Goal: Transaction & Acquisition: Obtain resource

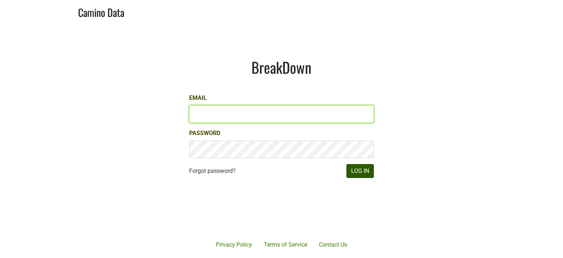
type input "[PERSON_NAME][EMAIL_ADDRESS][DOMAIN_NAME]"
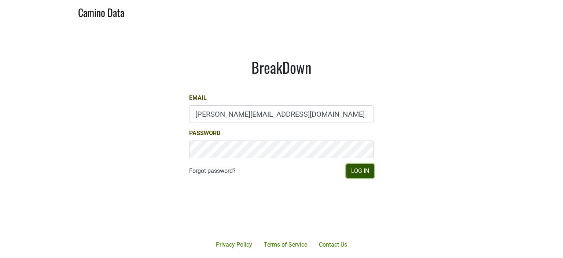
click at [360, 173] on button "Log In" at bounding box center [359, 171] width 27 height 14
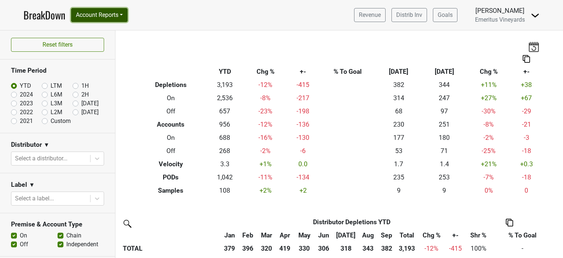
click at [85, 15] on button "Account Reports" at bounding box center [99, 15] width 56 height 14
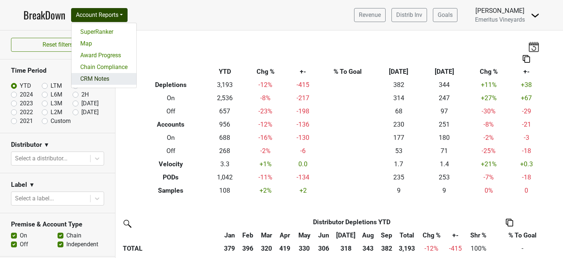
click at [96, 81] on link "CRM Notes" at bounding box center [103, 79] width 65 height 12
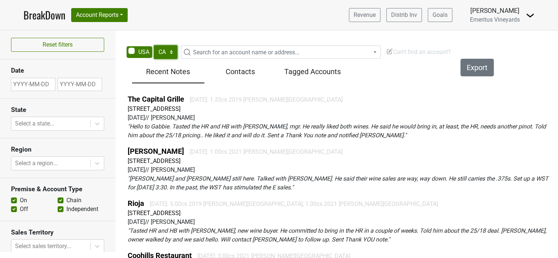
click at [170, 52] on select "AK AL AR AZ CA CO CT DC DE FL GA HI IA ID IL IN KS KY LA MA MD ME MI MN MO MS M…" at bounding box center [166, 52] width 24 height 14
select select "NV"
click at [154, 45] on select "AK AL AR AZ CA CO CT DC DE FL GA HI IA ID IL IN KS KY LA MA MD ME MI MN MO MS M…" at bounding box center [166, 52] width 24 height 14
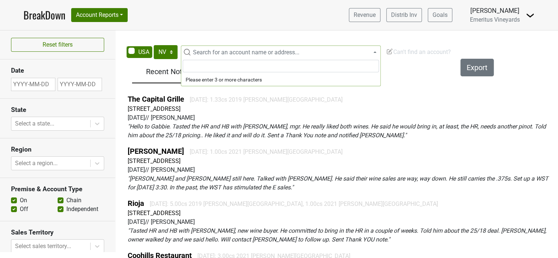
click at [210, 51] on span "Search for an account name or address..." at bounding box center [246, 52] width 106 height 7
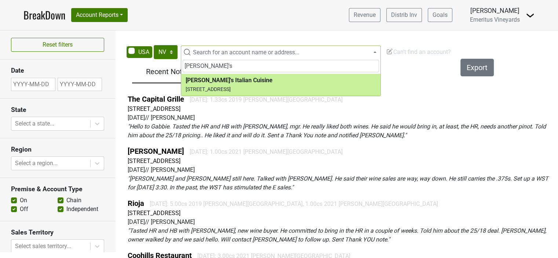
type input "piero's"
select select "329801"
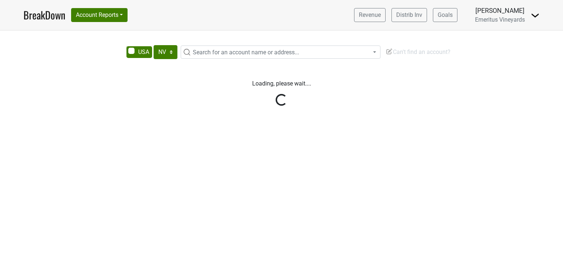
select select "NV"
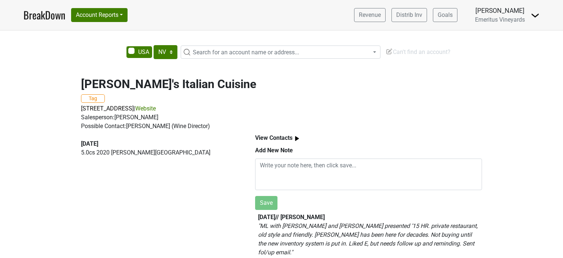
scroll to position [2, 0]
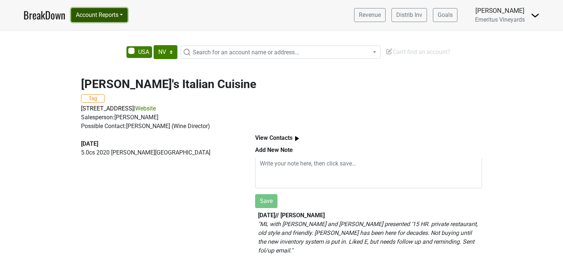
click at [80, 17] on button "Account Reports" at bounding box center [99, 15] width 56 height 14
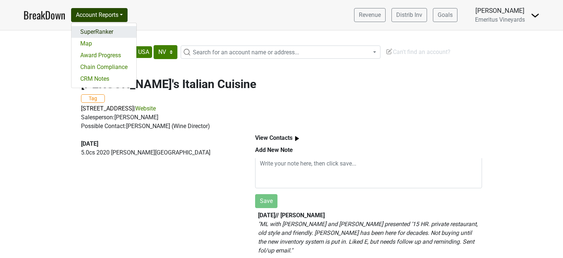
click at [84, 30] on link "SuperRanker" at bounding box center [103, 32] width 65 height 12
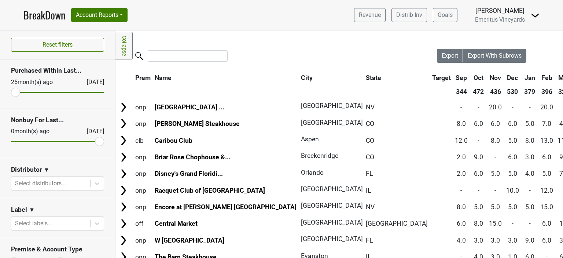
scroll to position [183, 0]
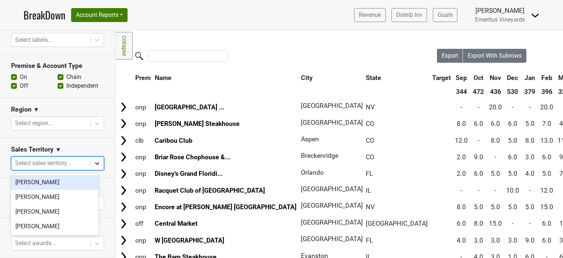
click at [93, 166] on icon at bounding box center [96, 162] width 7 height 7
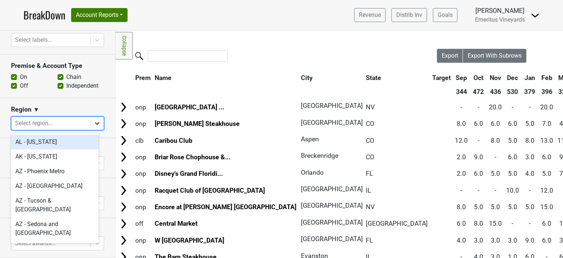
click at [91, 129] on div at bounding box center [97, 123] width 13 height 13
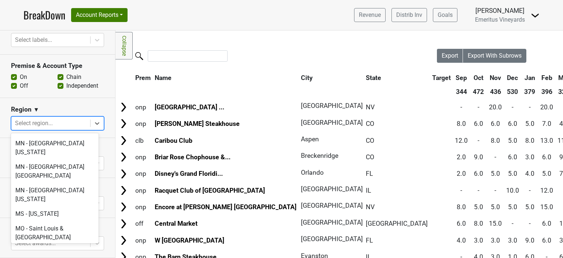
scroll to position [1283, 0]
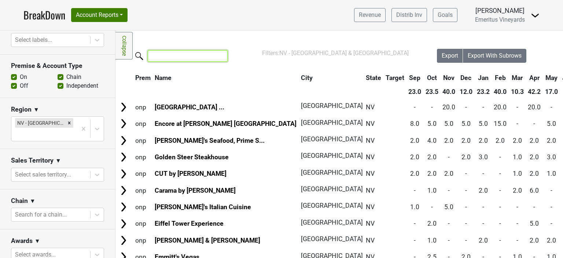
click at [168, 54] on input "search" at bounding box center [188, 55] width 80 height 11
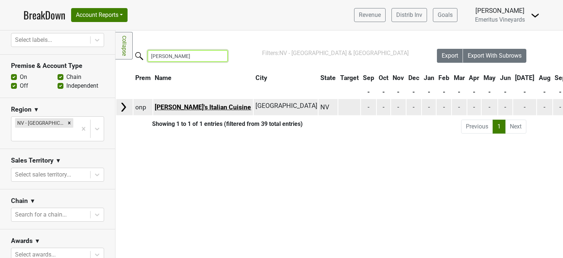
type input "piero"
click at [200, 108] on link "[PERSON_NAME]'s Italian Cuisine" at bounding box center [203, 106] width 96 height 7
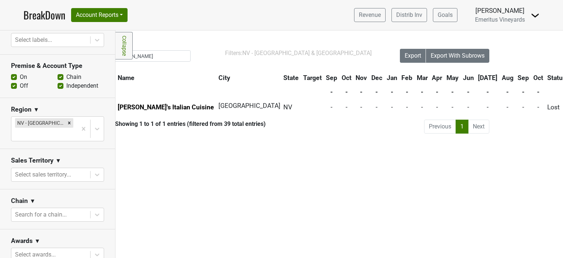
scroll to position [0, 25]
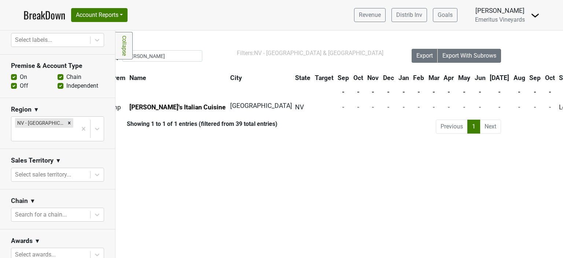
click at [448, 127] on li "Previous" at bounding box center [452, 127] width 32 height 14
click at [490, 125] on li "Next" at bounding box center [490, 127] width 21 height 14
click at [451, 129] on li "Previous" at bounding box center [452, 127] width 32 height 14
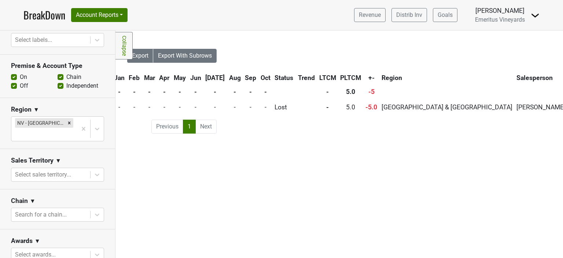
scroll to position [0, 318]
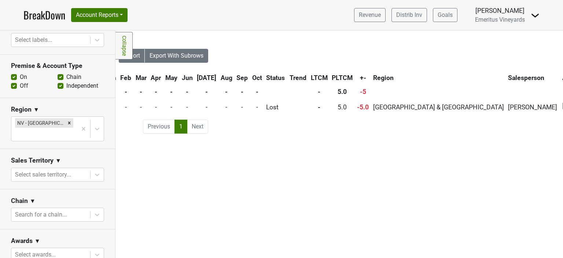
click at [535, 19] on img at bounding box center [535, 15] width 9 height 9
click at [424, 46] on div "Filters Collapse Loading, please wait... Please wait, your file is being downlo…" at bounding box center [339, 143] width 448 height 227
click at [184, 55] on span "Export With Subrows" at bounding box center [177, 55] width 54 height 7
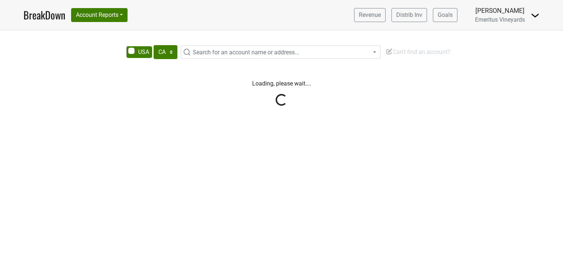
select select "CA"
